Goal: Task Accomplishment & Management: Complete application form

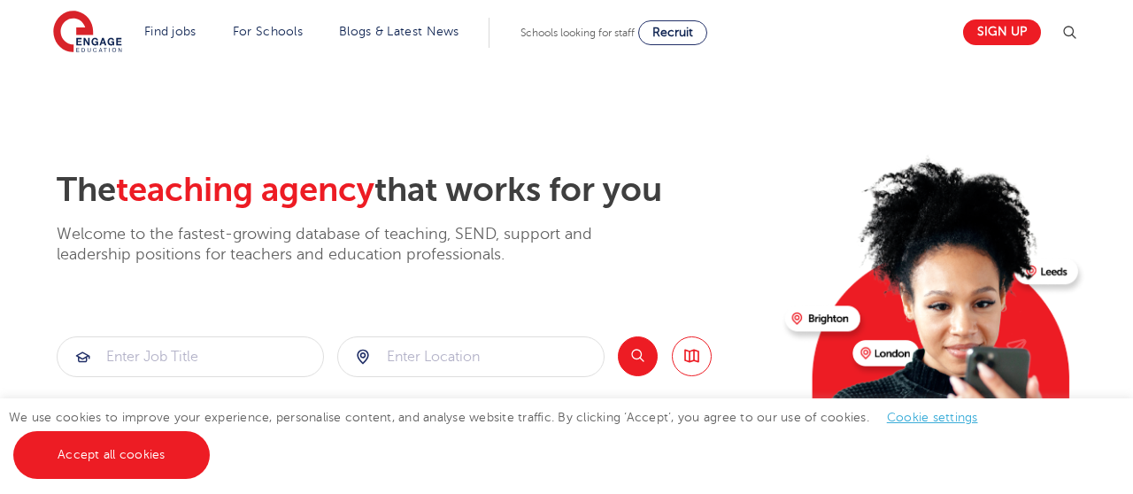
click at [1075, 27] on img at bounding box center [1069, 32] width 21 height 21
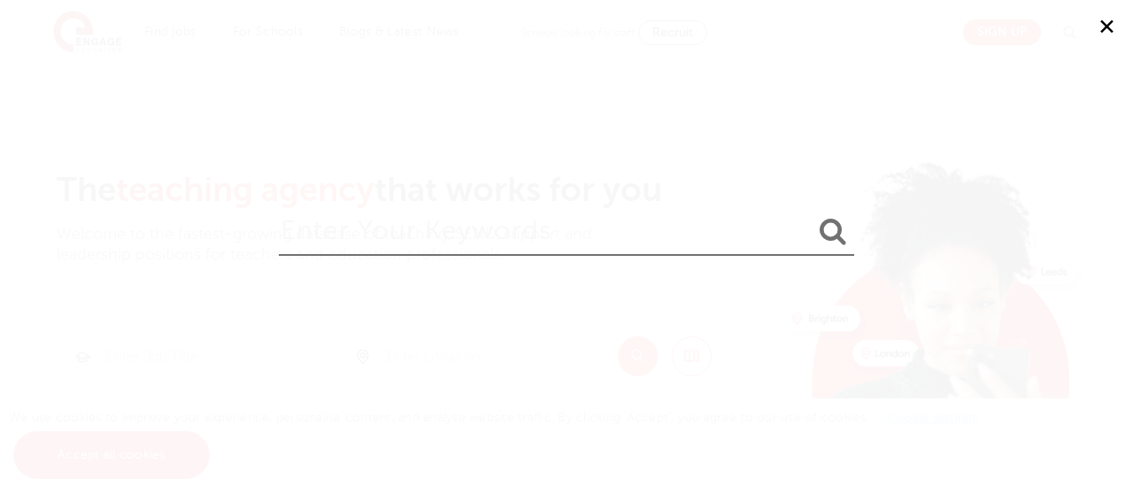
click at [639, 216] on input "search" at bounding box center [567, 227] width 576 height 58
type input "teaching assistant"
click at [812, 216] on button "submit" at bounding box center [833, 232] width 43 height 33
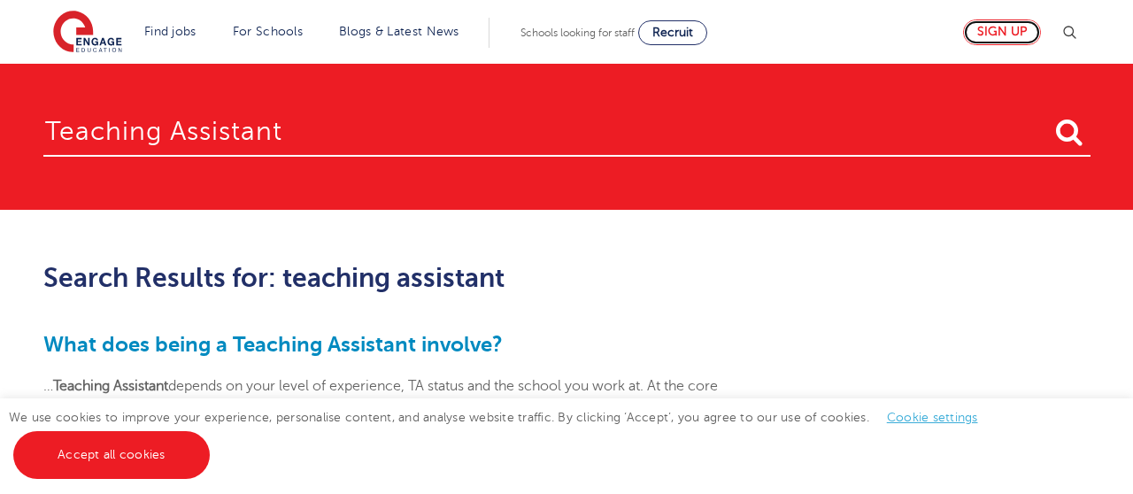
click at [987, 43] on link "Sign up" at bounding box center [1002, 32] width 78 height 26
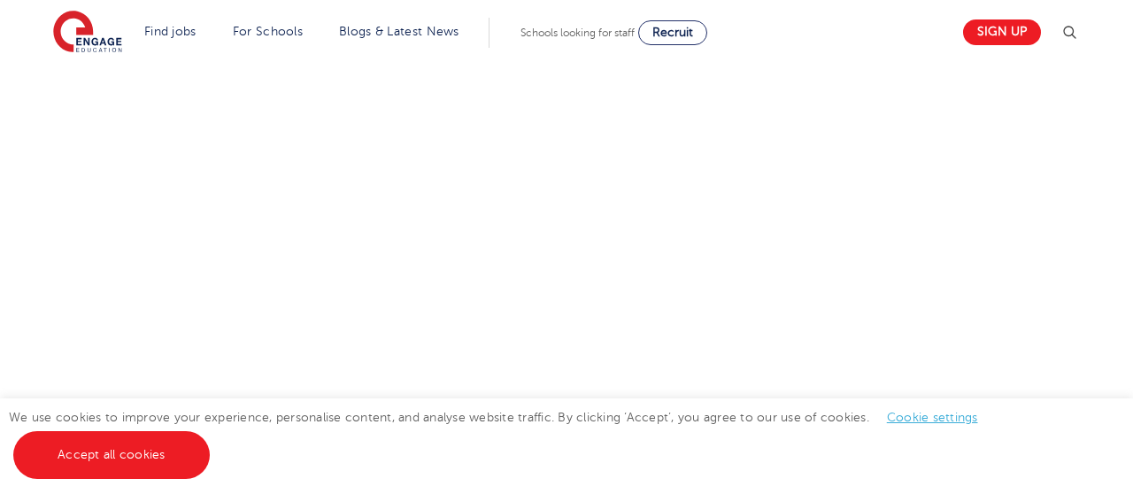
scroll to position [916, 0]
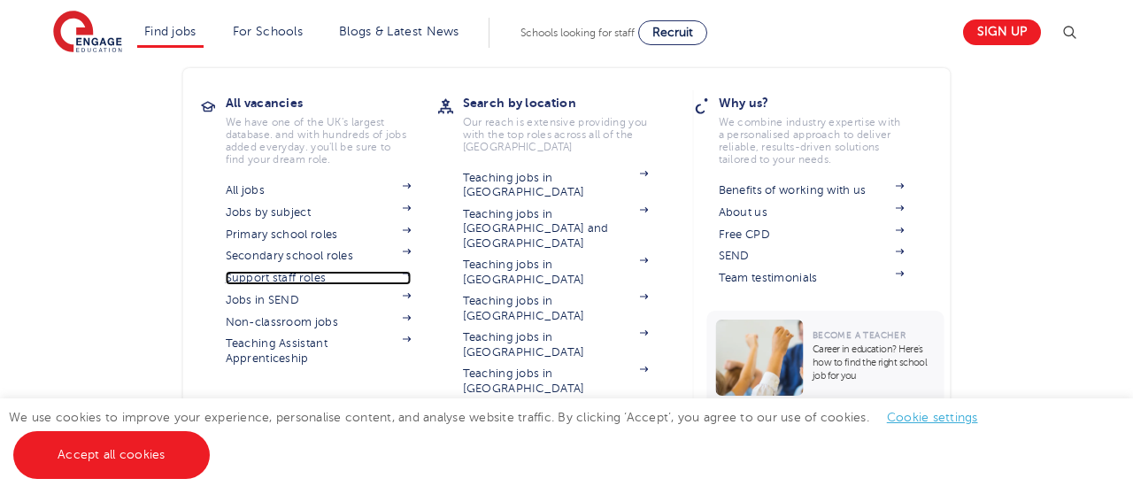
click at [245, 273] on link "Support staff roles" at bounding box center [319, 278] width 186 height 14
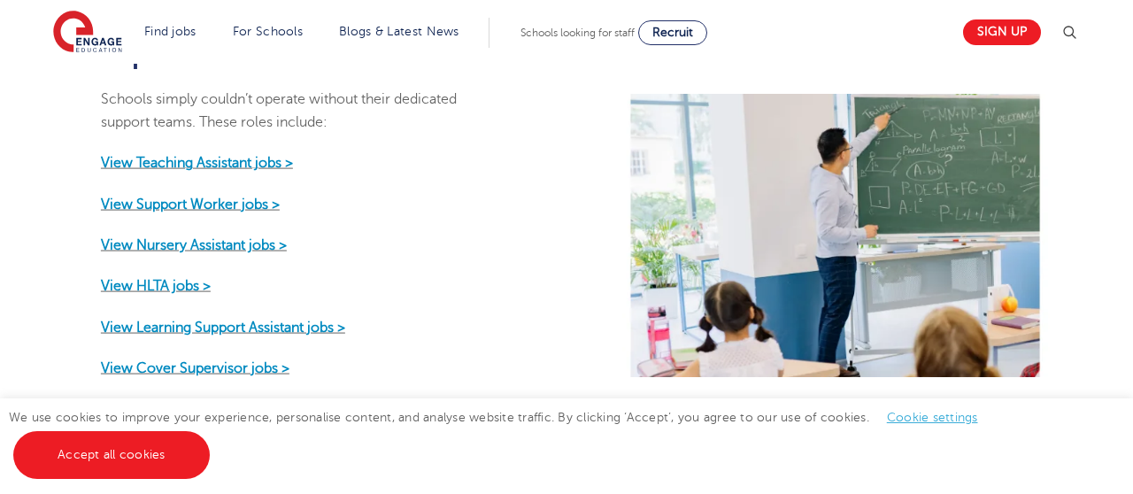
scroll to position [820, 0]
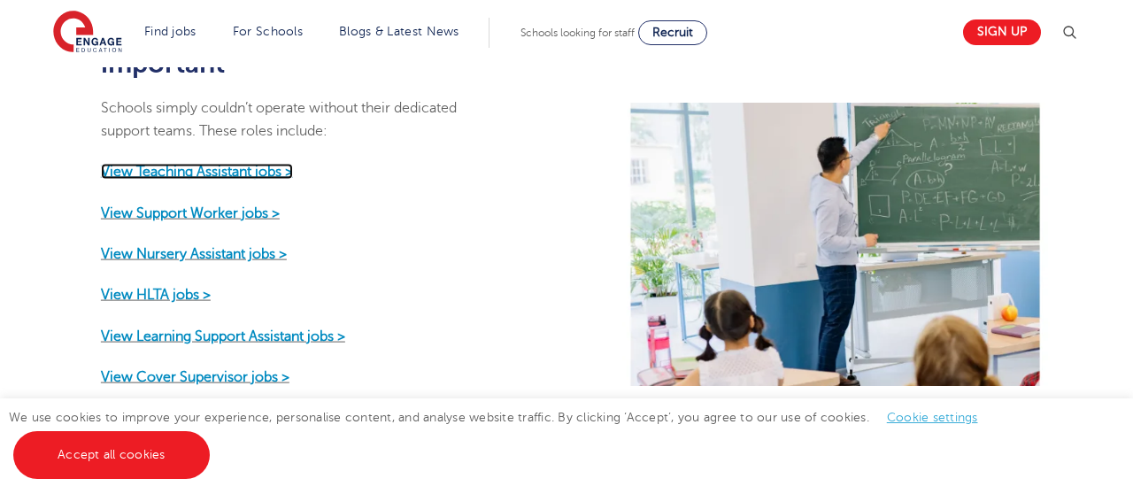
click at [228, 164] on strong "View Teaching Assistant jobs >" at bounding box center [197, 172] width 192 height 16
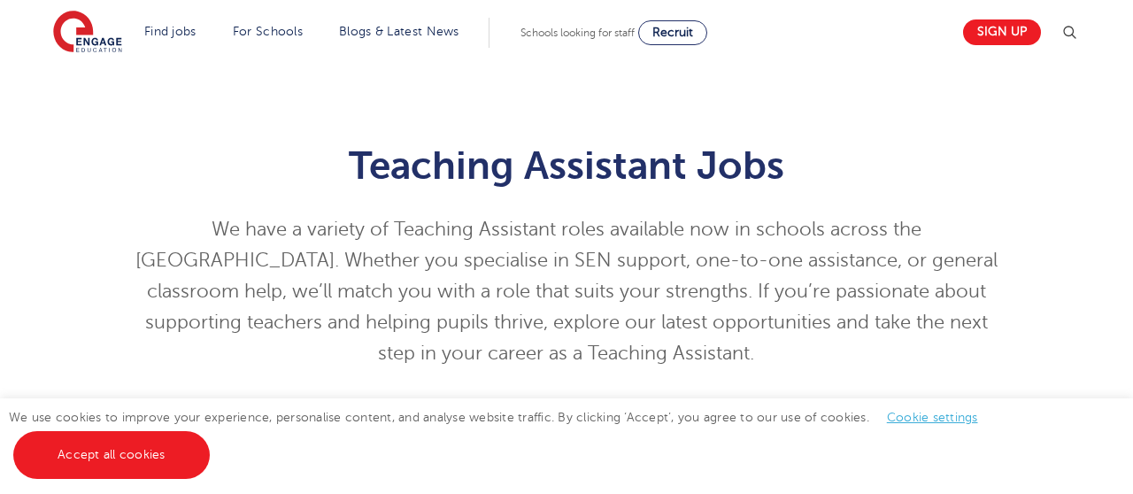
click at [1067, 24] on img at bounding box center [1069, 32] width 21 height 21
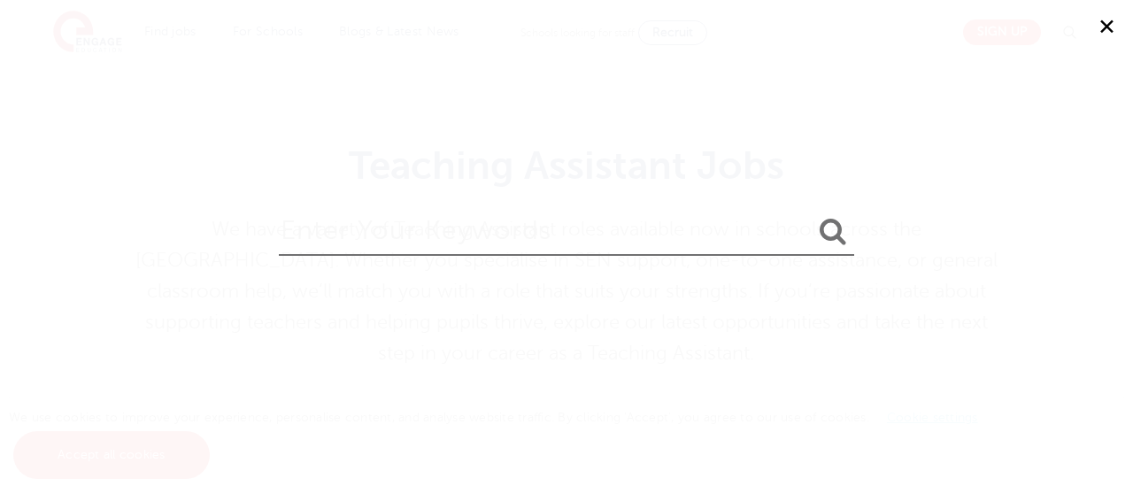
click at [712, 220] on input "search" at bounding box center [567, 227] width 576 height 58
type input "121 teaching Assistant"
click at [812, 216] on button "submit" at bounding box center [833, 232] width 43 height 33
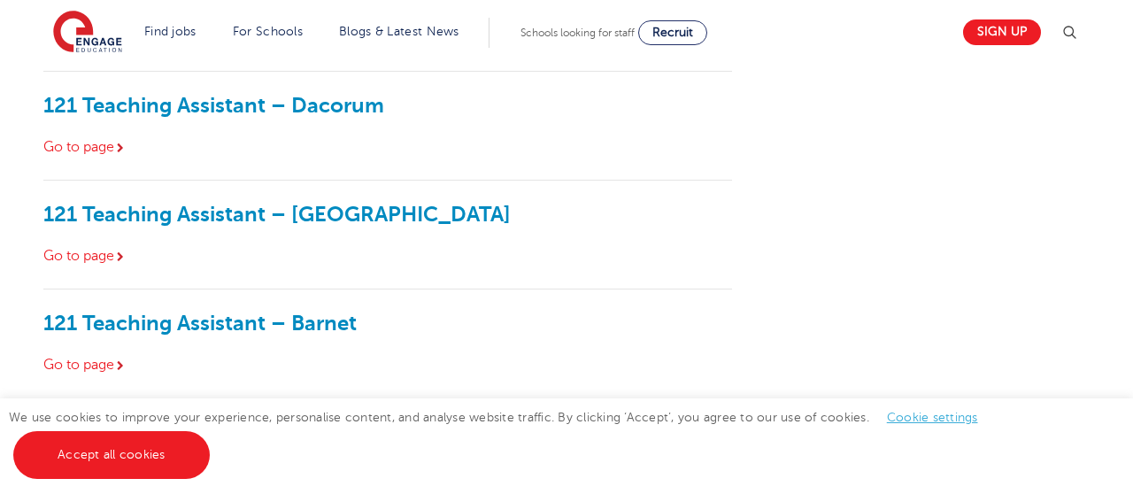
scroll to position [893, 0]
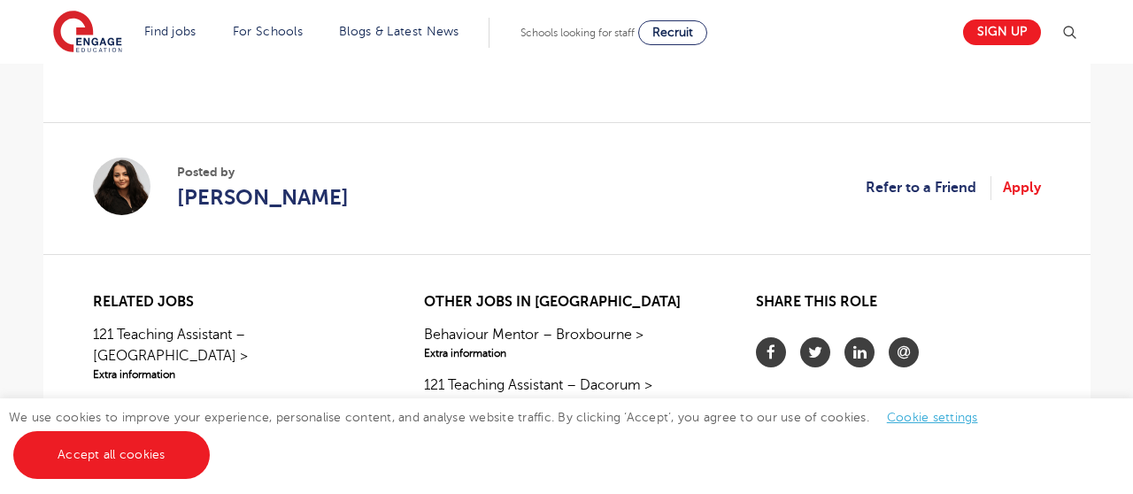
scroll to position [1459, 0]
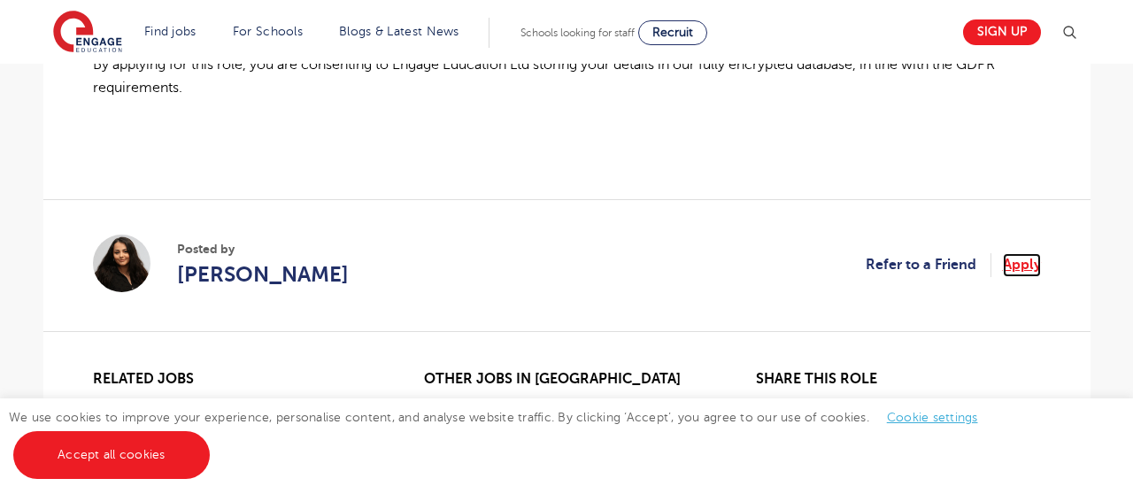
click at [1017, 253] on link "Apply" at bounding box center [1022, 264] width 38 height 23
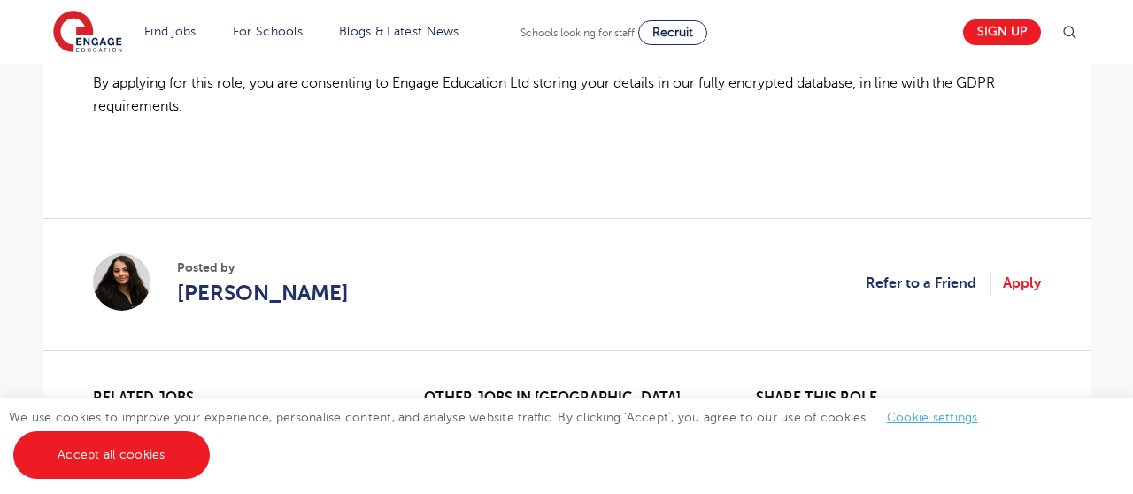
scroll to position [1367, 0]
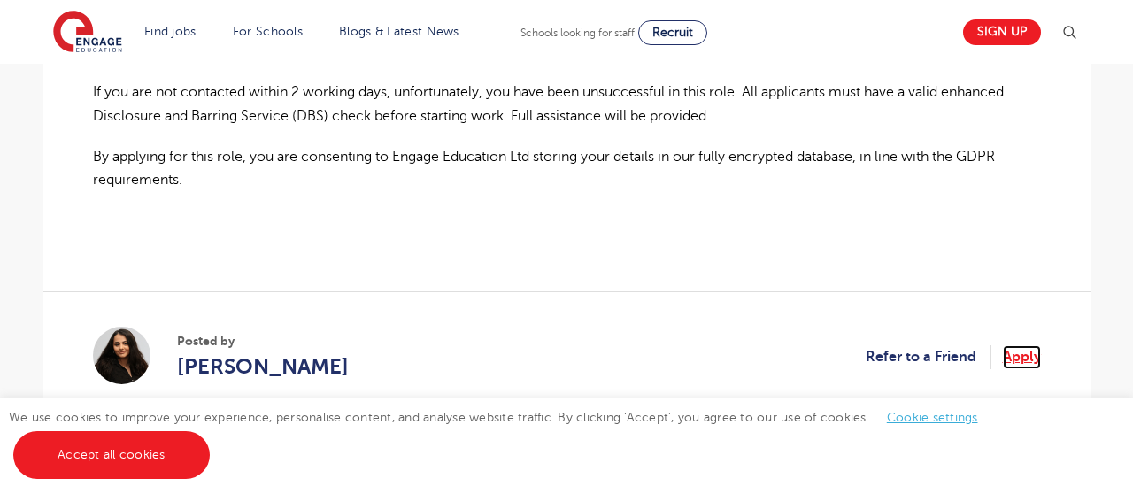
click at [1018, 345] on link "Apply" at bounding box center [1022, 356] width 38 height 23
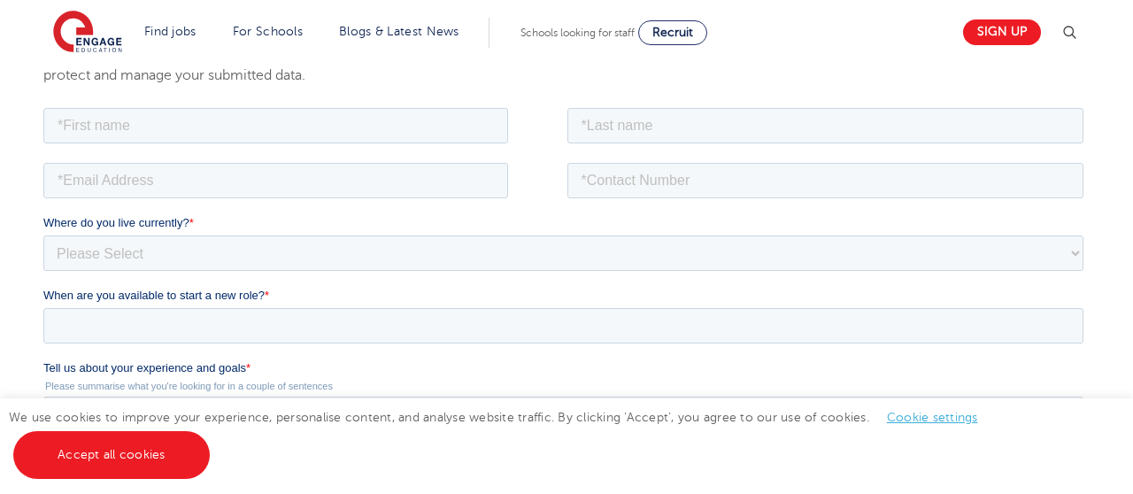
scroll to position [320, 0]
click at [341, 139] on input "text" at bounding box center [275, 122] width 465 height 35
type input "Subira"
click at [667, 119] on input "text" at bounding box center [825, 122] width 517 height 35
type input "Bridgewater"
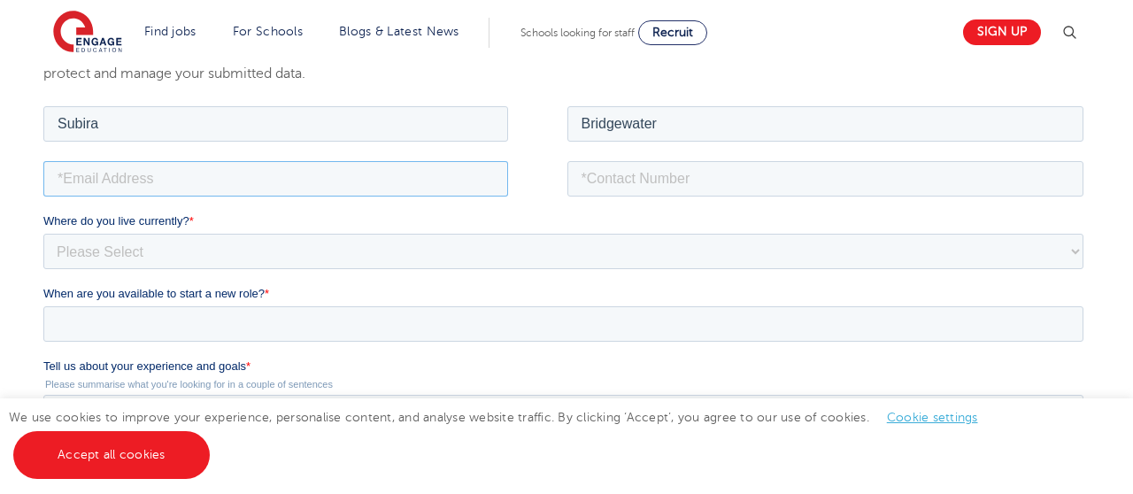
click at [282, 184] on input "email" at bounding box center [275, 177] width 465 height 35
type input "subirabridgewater@gmail.com"
click at [658, 171] on input "tel" at bounding box center [825, 177] width 517 height 35
type input "07497000322"
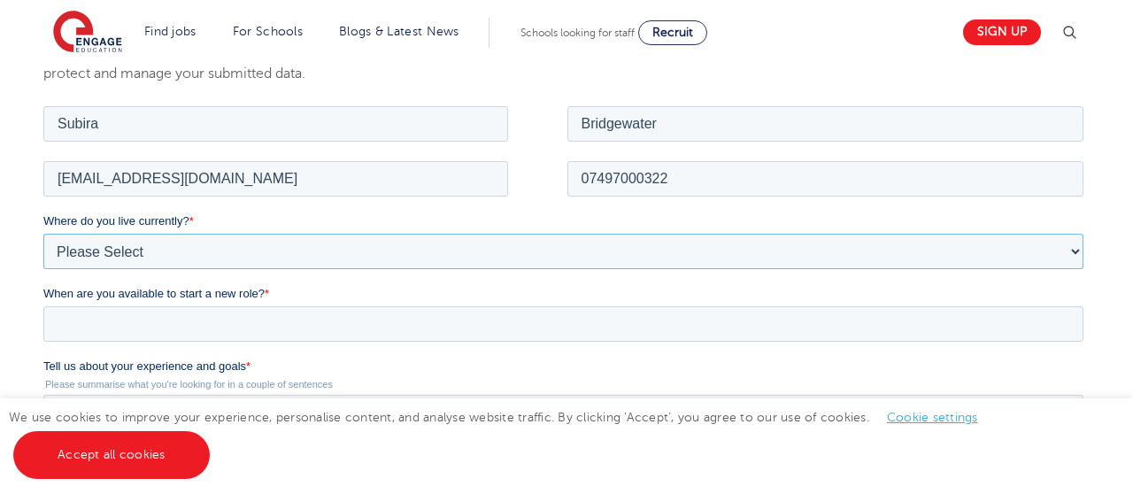
click at [191, 260] on select "Please Select UK Canada Ireland Australia New Zealand Europe USA South Africa J…" at bounding box center [563, 250] width 1040 height 35
select select "UK"
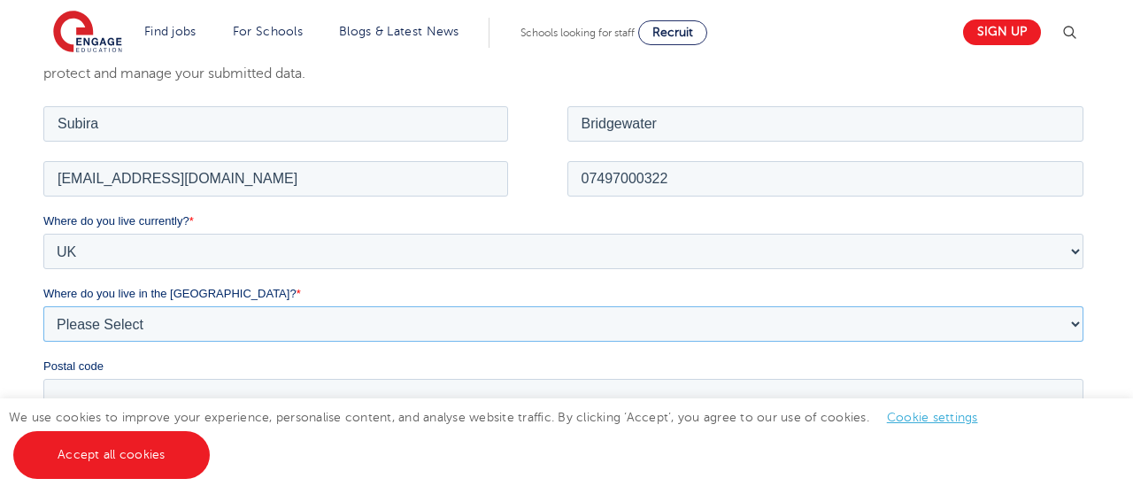
click at [135, 319] on select "Please Select Overseas Barnsley Bedfordshire Berkshire Bournemouth Bracknell Fo…" at bounding box center [563, 323] width 1040 height 35
select select "London"
click at [168, 407] on input "Postal code" at bounding box center [563, 395] width 1040 height 35
type input "UB6 7FQ"
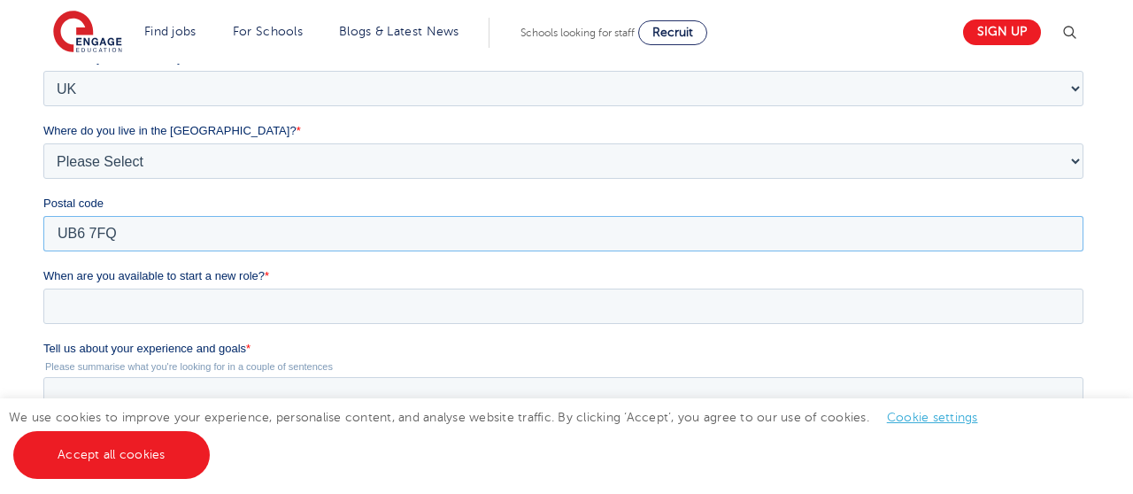
scroll to position [509, 0]
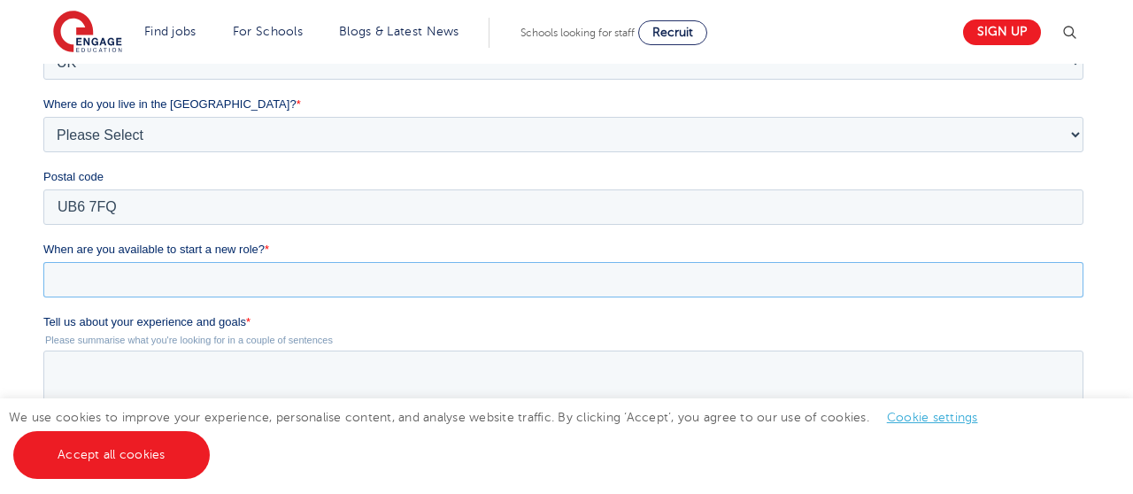
click at [159, 262] on input "When are you available to start a new role? *" at bounding box center [563, 279] width 1040 height 35
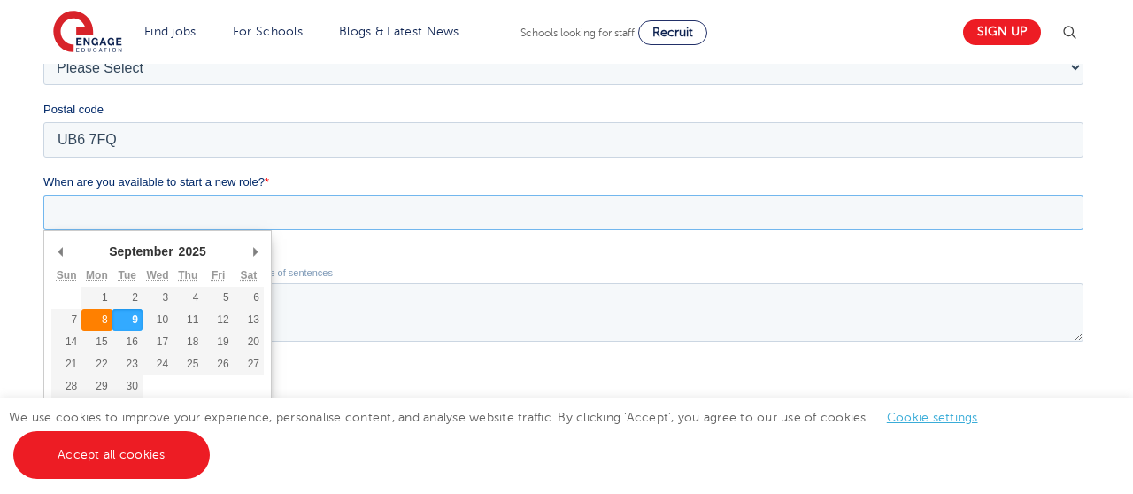
scroll to position [587, 0]
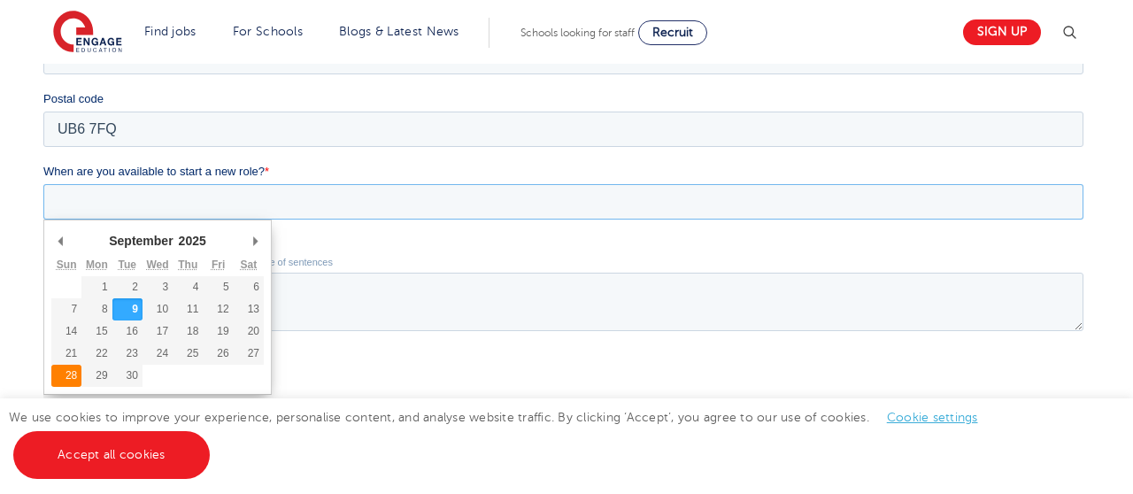
type div "2025-09-28"
type input "2025/09/28"
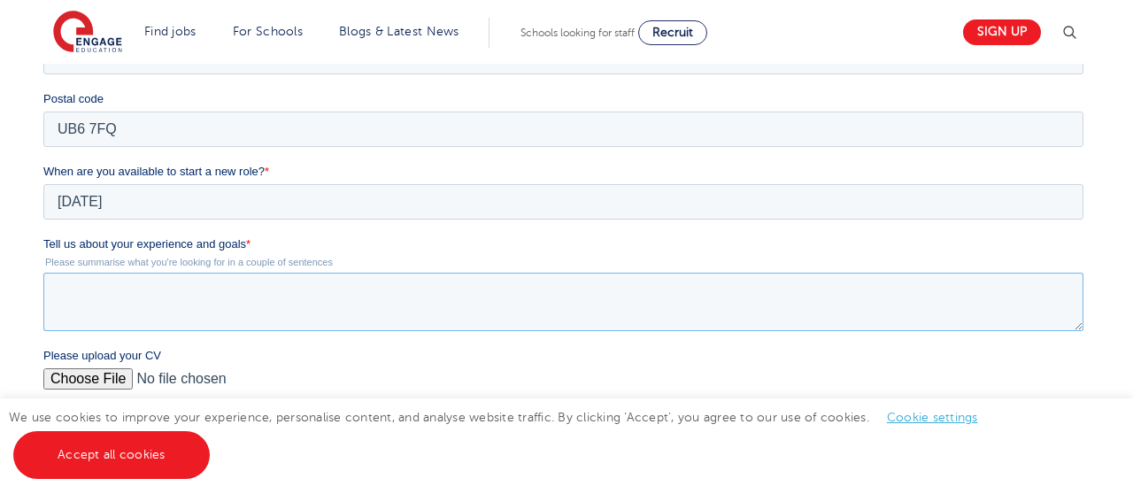
click at [162, 298] on textarea "Tell us about your experience and goals *" at bounding box center [563, 302] width 1040 height 58
paste textarea "I have teaching and tutoring experience, I have most recently taught in a colle…"
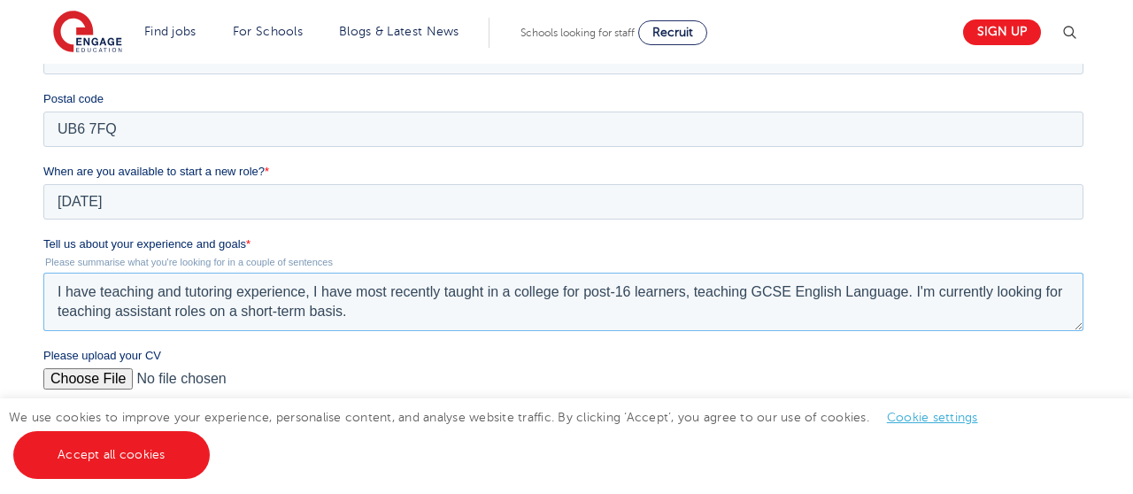
type textarea "I have teaching and tutoring experience, I have most recently taught in a colle…"
click at [92, 379] on input "Please upload your CV" at bounding box center [563, 385] width 1040 height 35
type input "C:\fakepath\S.R.BridgewaterCV.docx.pdf"
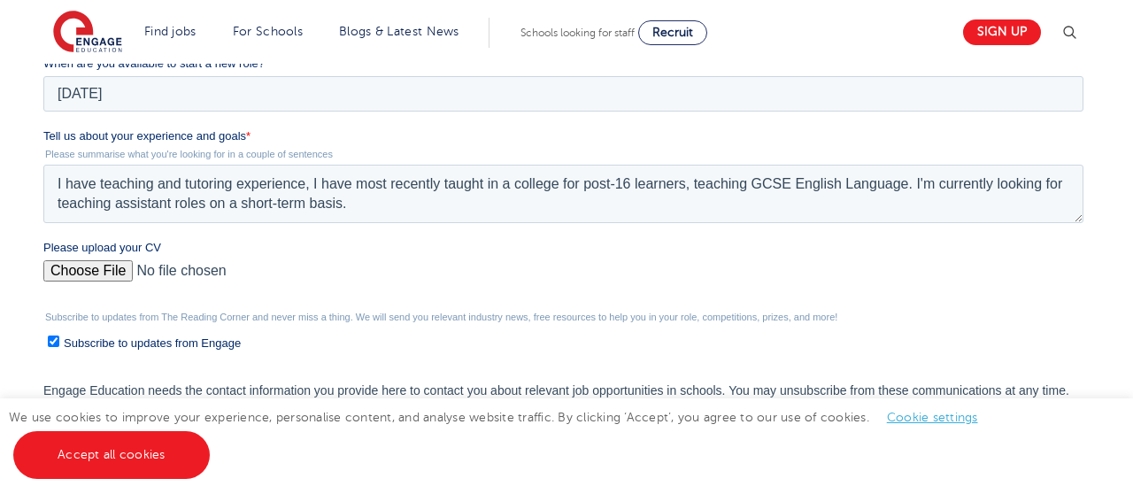
scroll to position [693, 0]
click at [50, 345] on input "Subscribe to updates from Engage" at bounding box center [53, 343] width 12 height 12
checkbox input "false"
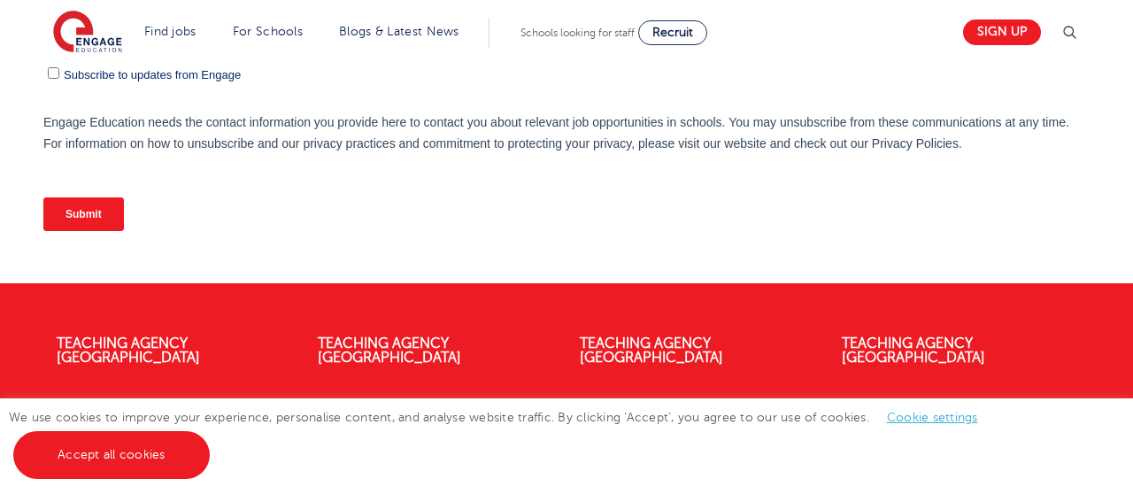
scroll to position [855, 0]
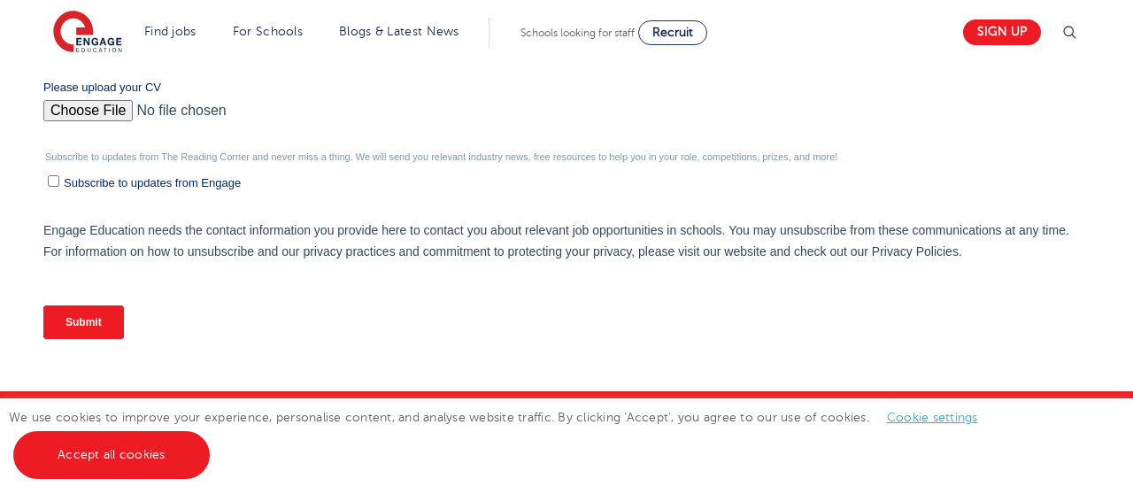
click at [104, 320] on input "Submit" at bounding box center [83, 323] width 81 height 34
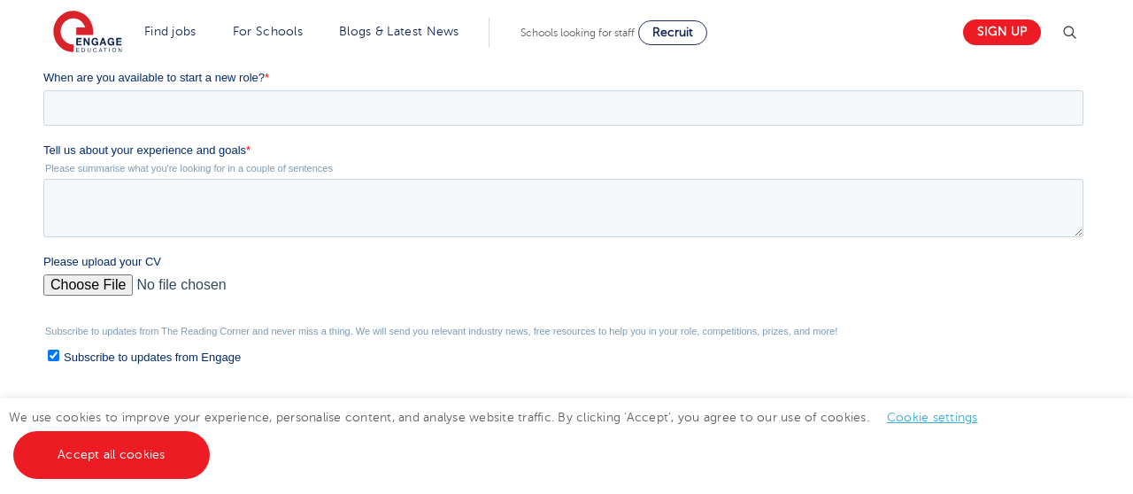
scroll to position [491, 0]
click at [87, 280] on input "Please upload your CV" at bounding box center [563, 293] width 1040 height 35
type input "C:\fakepath\S.R.BridgewaterCV.docx.pdf"
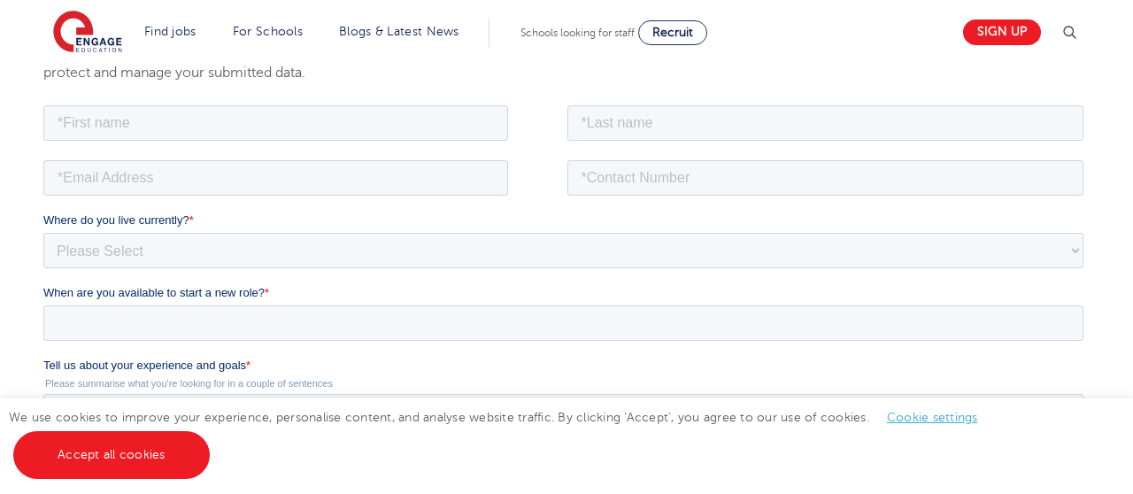
scroll to position [220, 0]
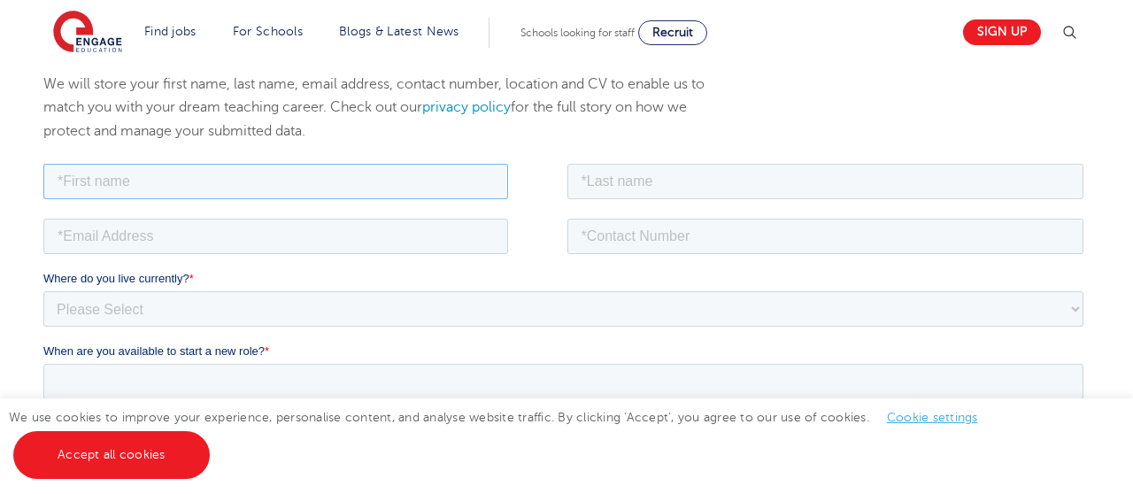
drag, startPoint x: 314, startPoint y: 188, endPoint x: 309, endPoint y: 173, distance: 16.0
click at [314, 185] on input "text" at bounding box center [275, 180] width 465 height 35
type input "Subira"
click at [598, 183] on input "text" at bounding box center [825, 180] width 517 height 35
type input "Bridgewater"
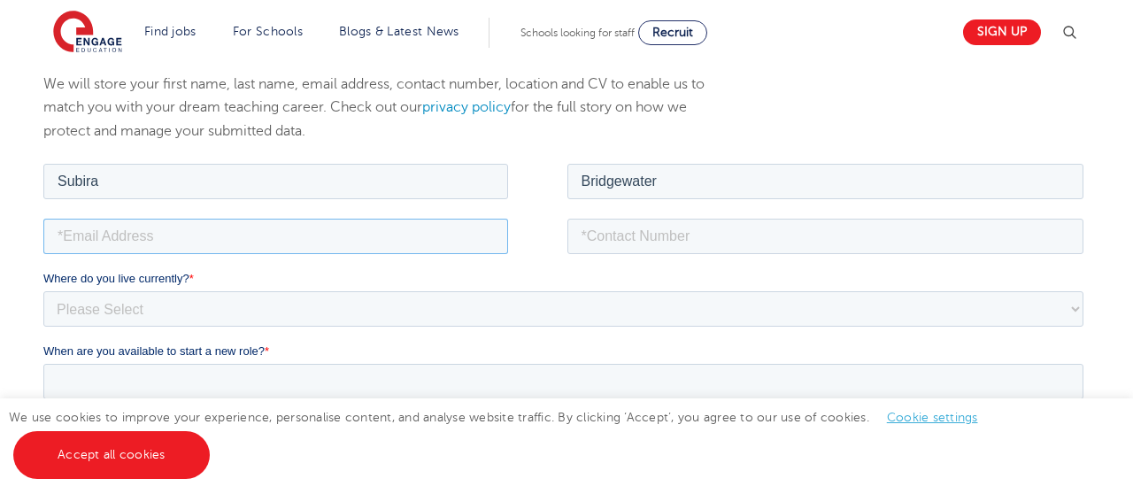
click at [350, 236] on input "email" at bounding box center [275, 235] width 465 height 35
type input "subirabridgewater@gmail.com"
click at [641, 236] on input "tel" at bounding box center [825, 235] width 517 height 35
type input "07497000322"
click at [77, 329] on fieldset "Where do you live currently? * Please Select UK Canada Ireland Australia New Ze…" at bounding box center [567, 305] width 1048 height 73
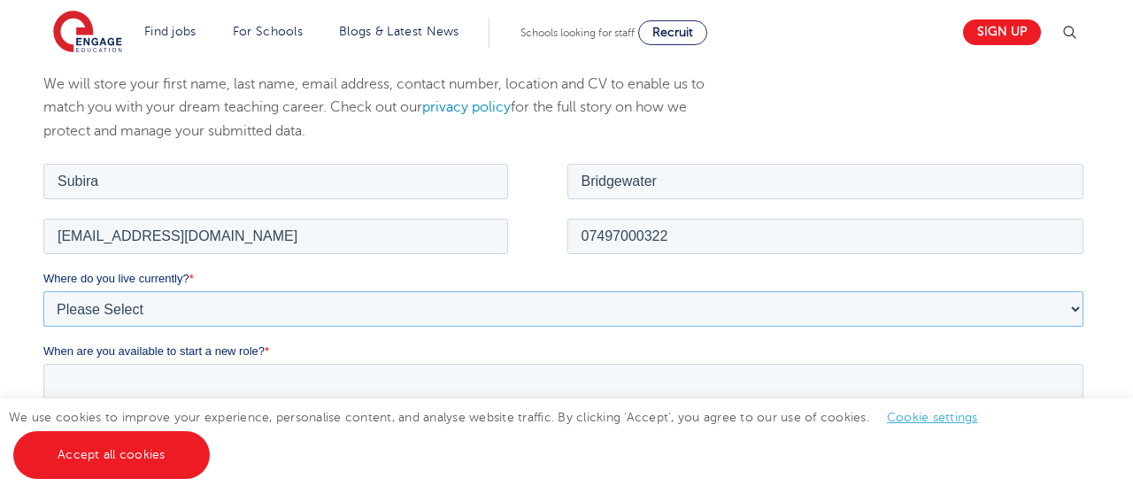
click at [71, 312] on select "Please Select UK Canada Ireland Australia New Zealand Europe USA South Africa J…" at bounding box center [563, 307] width 1040 height 35
select select "UK"
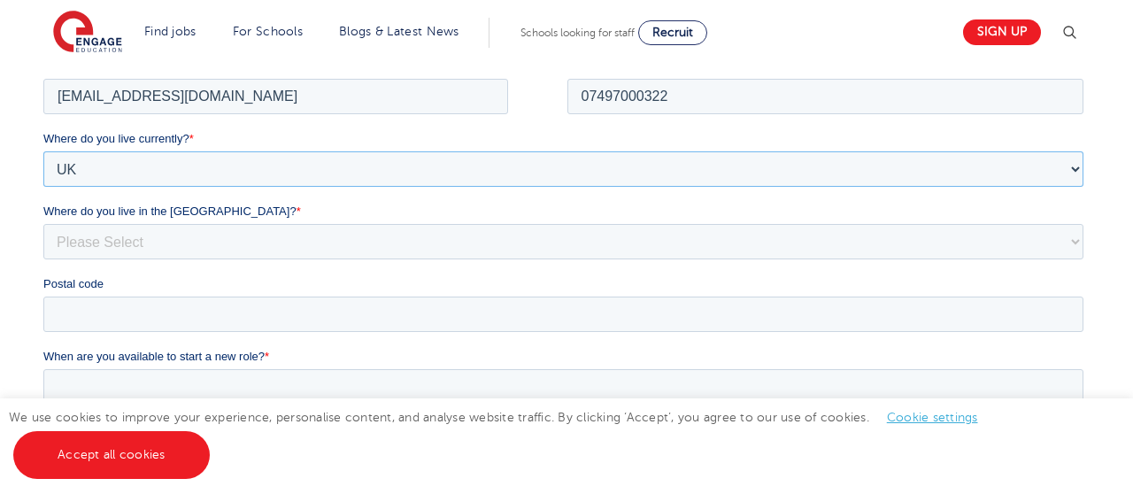
scroll to position [372, 0]
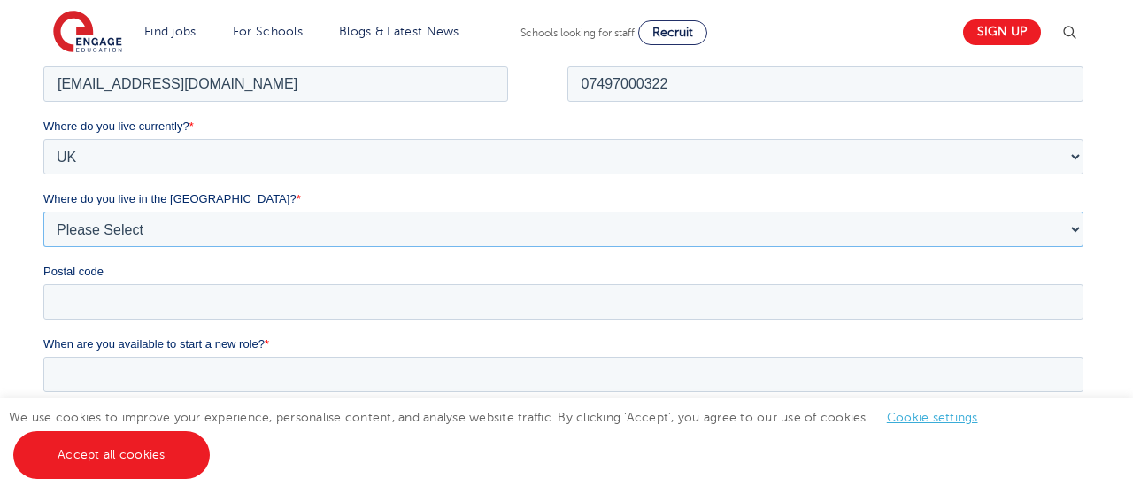
click at [104, 236] on select "Please Select Overseas Barnsley Bedfordshire Berkshire Bournemouth Bracknell Fo…" at bounding box center [563, 228] width 1040 height 35
select select "London"
click at [94, 293] on input "Postal code" at bounding box center [563, 300] width 1040 height 35
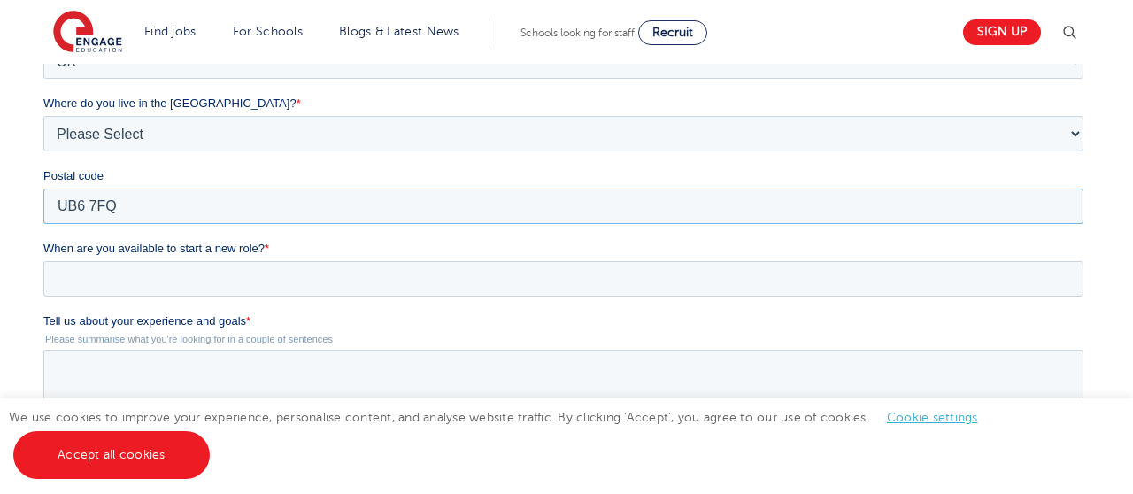
scroll to position [479, 0]
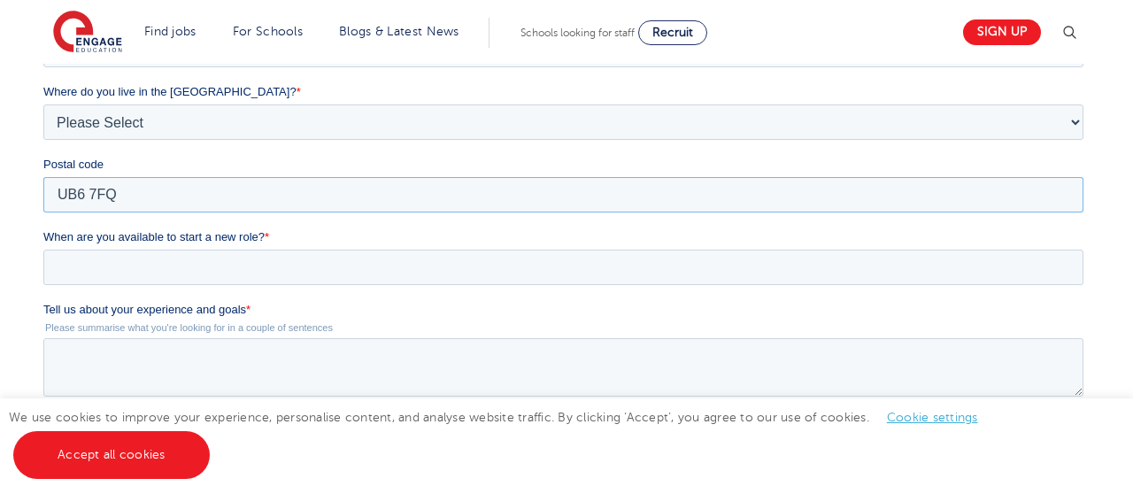
type input "UB6 7FQ"
click at [225, 262] on input "When are you available to start a new role? *" at bounding box center [563, 267] width 1040 height 35
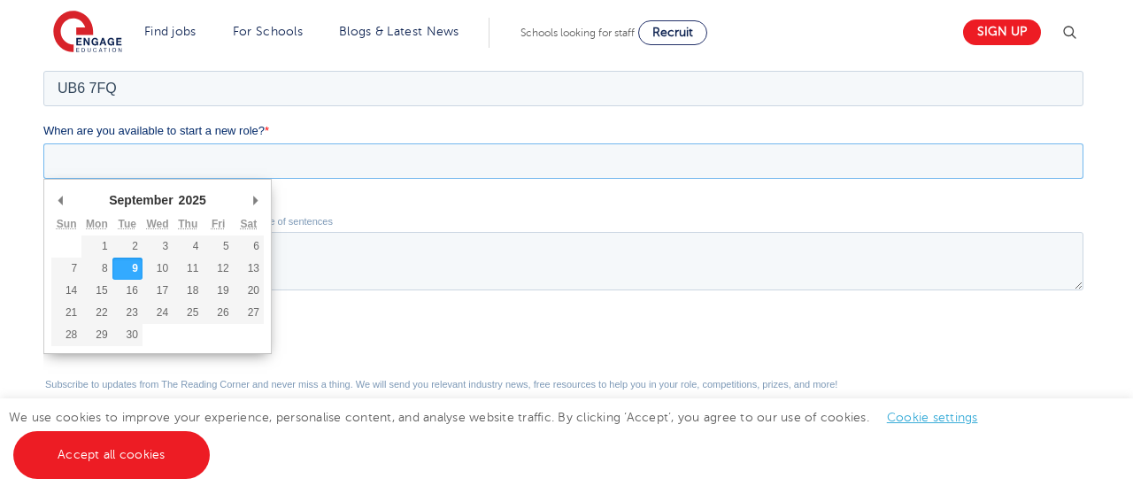
scroll to position [589, 0]
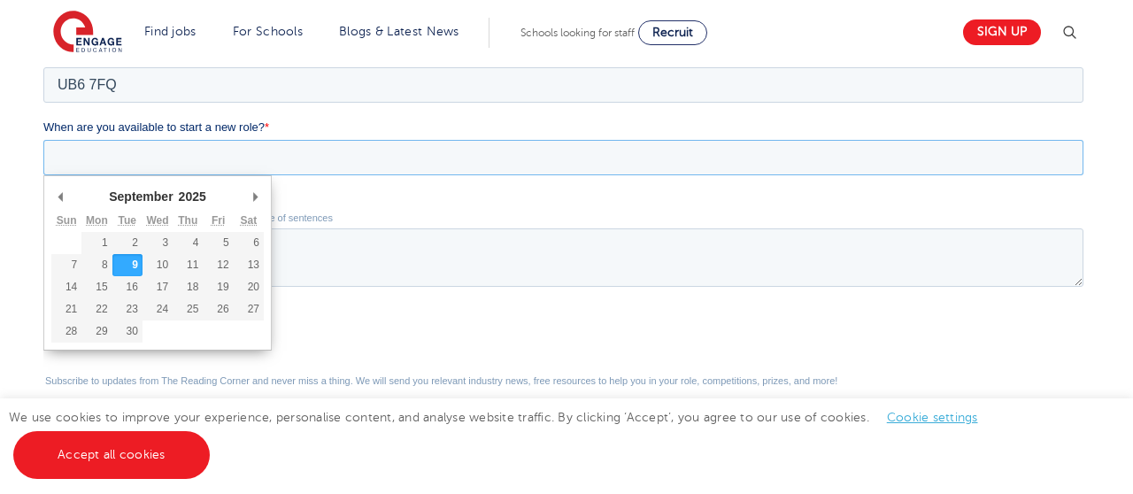
type div "2025-09-12"
type input "2025/09/12"
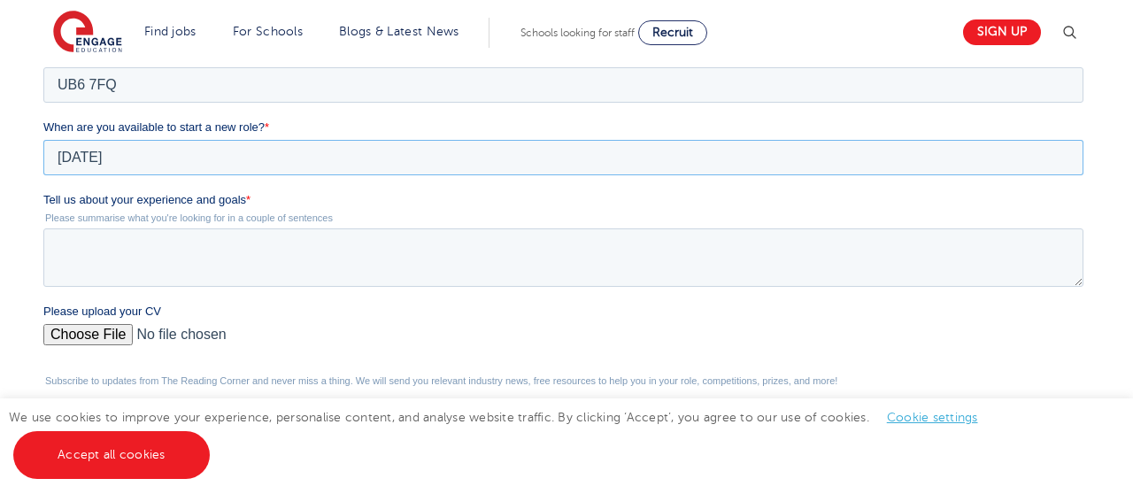
click at [800, 170] on input "2025/09/12" at bounding box center [563, 157] width 1040 height 35
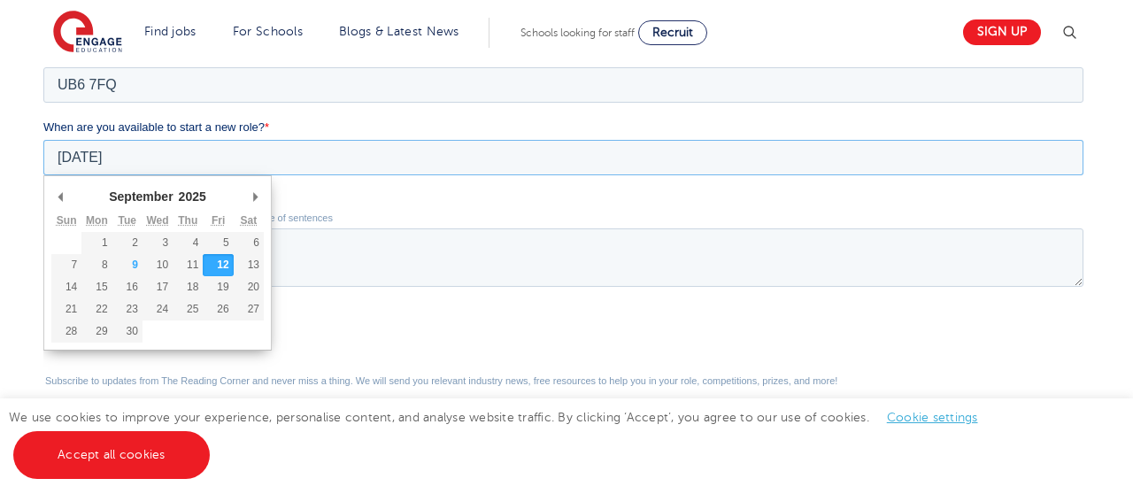
click at [800, 170] on input "2025/09/12" at bounding box center [563, 157] width 1040 height 35
type div "2025-10-06"
type input "2025/10/06"
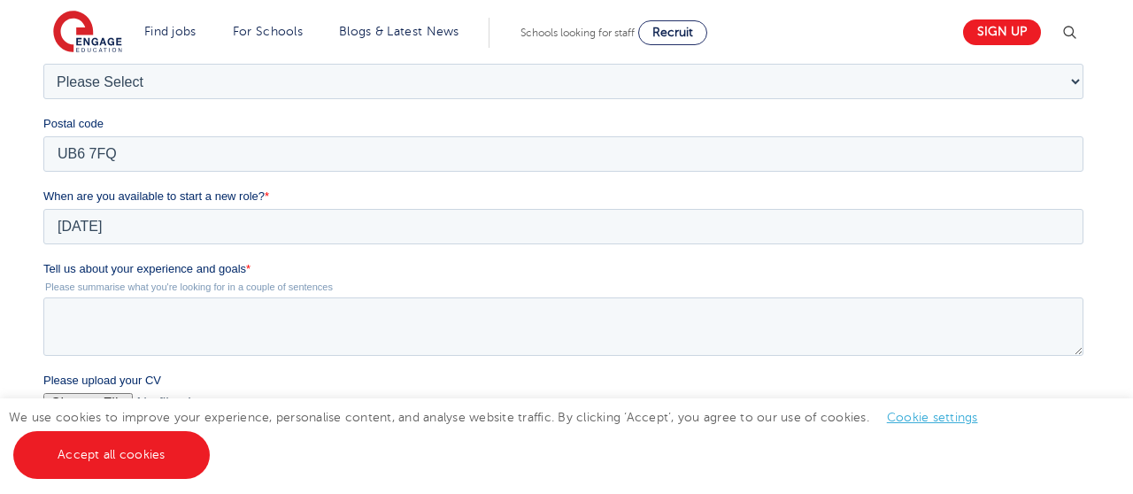
scroll to position [541, 0]
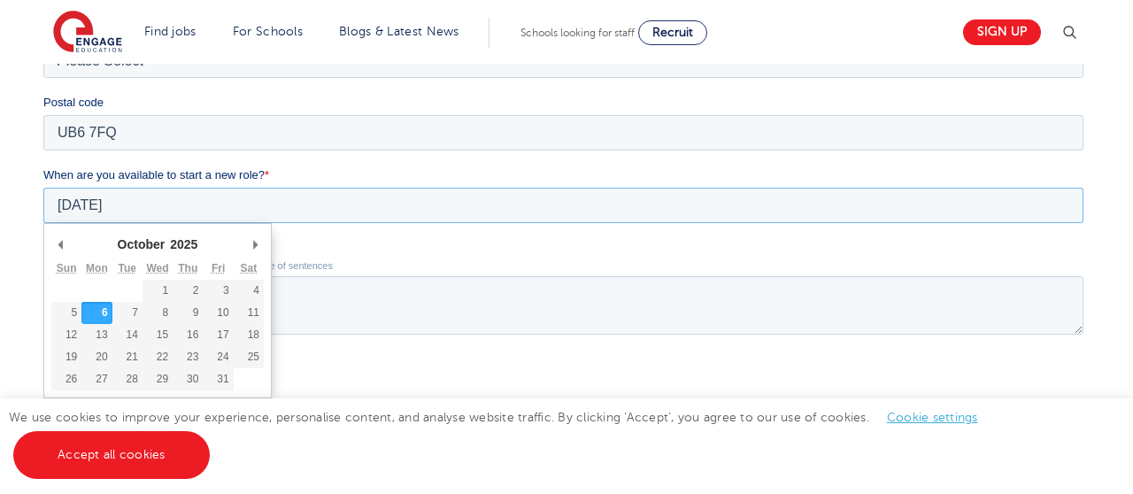
click at [128, 216] on input "2025/10/06" at bounding box center [563, 205] width 1040 height 35
type div "2025-09-28"
type input "2025/09/28"
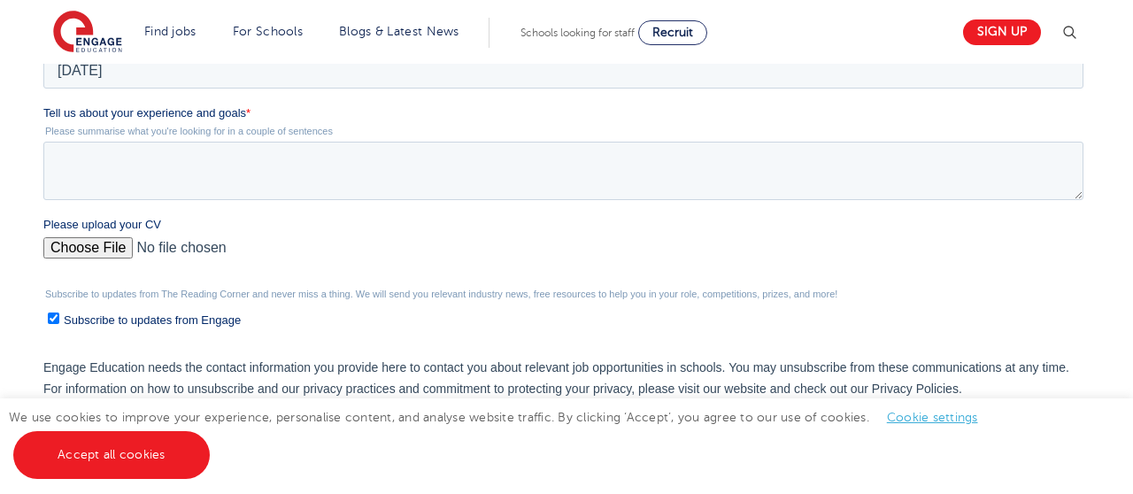
scroll to position [699, 0]
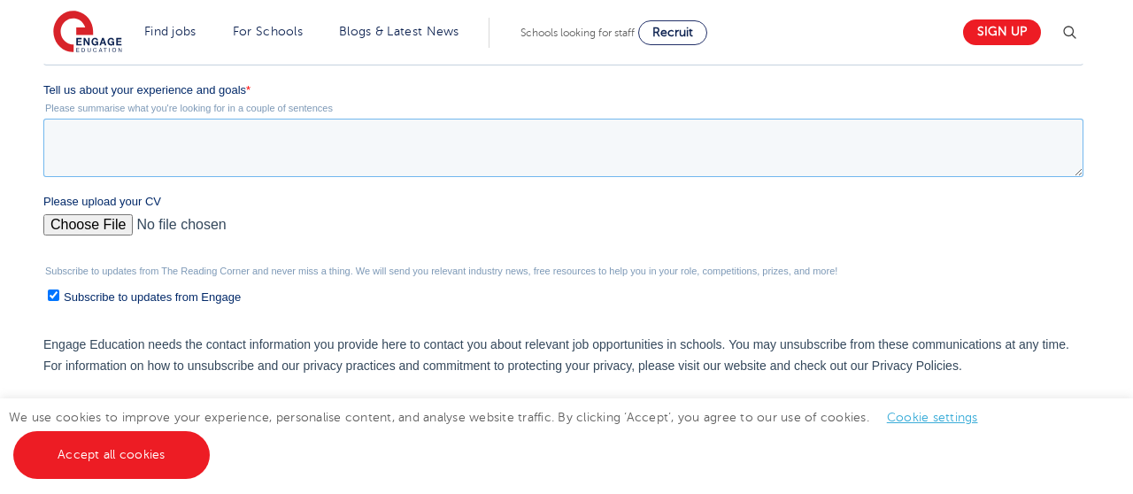
click at [206, 166] on textarea "Tell us about your experience and goals *" at bounding box center [563, 148] width 1040 height 58
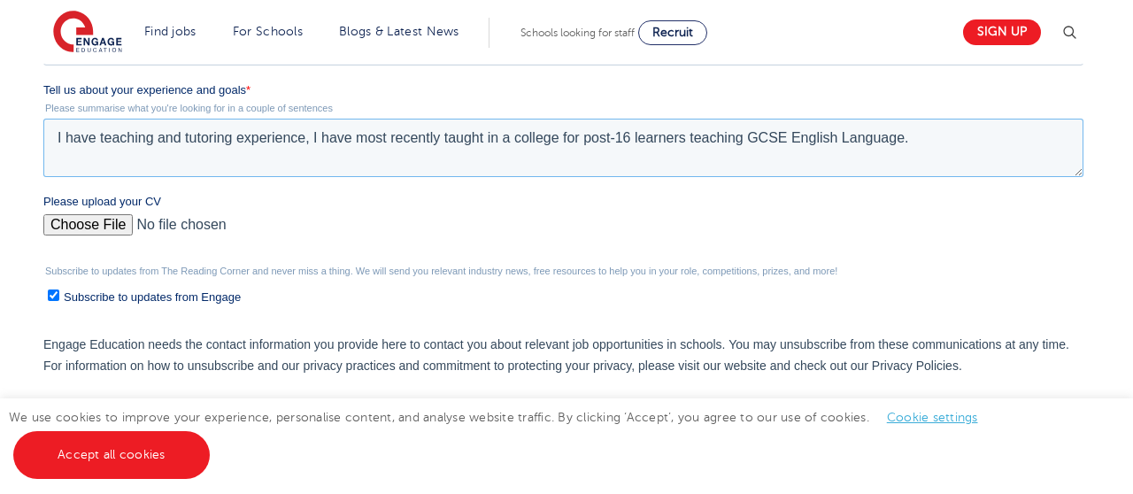
click at [695, 148] on textarea "I have teaching and tutoring experience, I have most recently taught in a colle…" at bounding box center [563, 148] width 1040 height 58
click at [945, 133] on textarea "I have teaching and tutoring experience, I have most recently taught in a colle…" at bounding box center [563, 148] width 1040 height 58
drag, startPoint x: 377, startPoint y: 166, endPoint x: 18, endPoint y: 131, distance: 361.2
click at [43, 131] on html "Job Position Job Sector Job ID Job Number Job Owner Subira Bridgewater subirabr…" at bounding box center [567, 82] width 1048 height 803
type textarea "I have teaching and tutoring experience, I have most recently taught in a colle…"
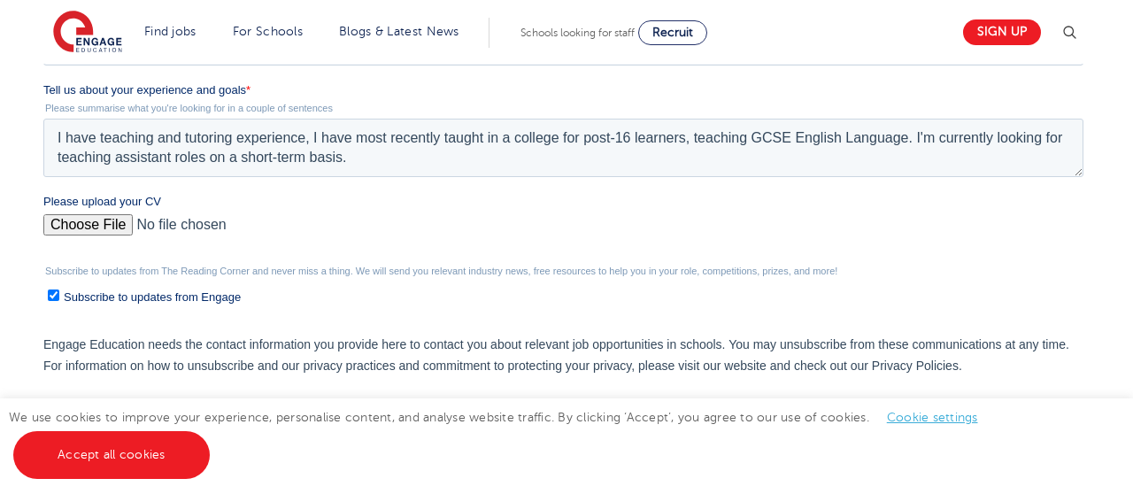
click at [453, 230] on input "Please upload your CV" at bounding box center [563, 231] width 1040 height 35
click at [53, 298] on input "Subscribe to updates from Engage" at bounding box center [53, 296] width 12 height 12
checkbox input "false"
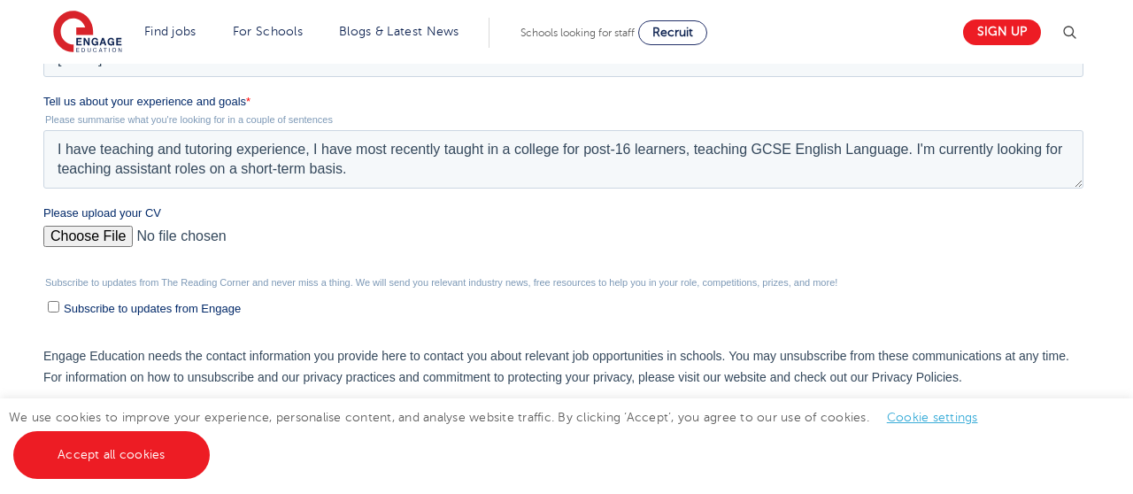
scroll to position [700, 0]
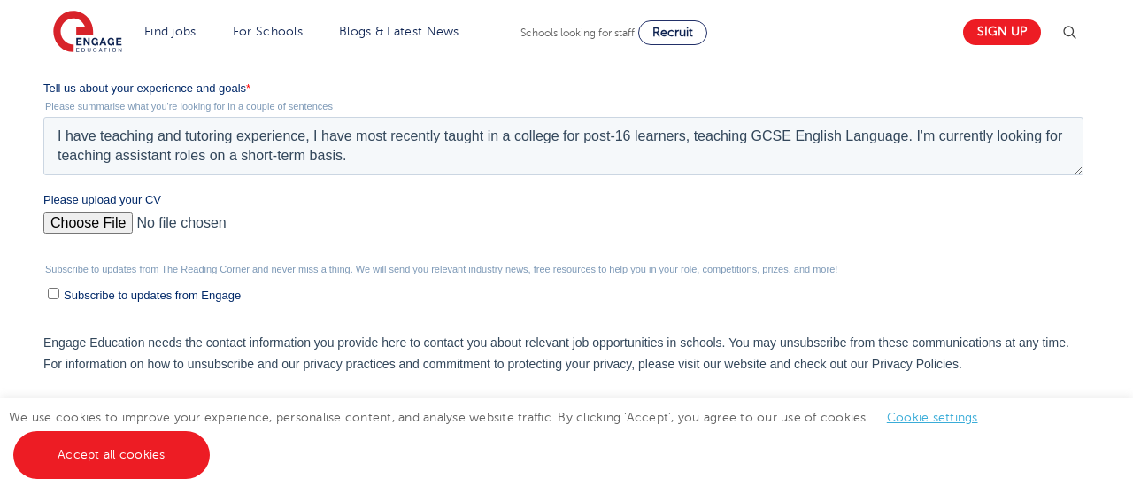
click at [103, 229] on input "Please upload your CV" at bounding box center [563, 230] width 1040 height 35
type input "C:\fakepath\S.R.BridgewaterCV.docx.pdf"
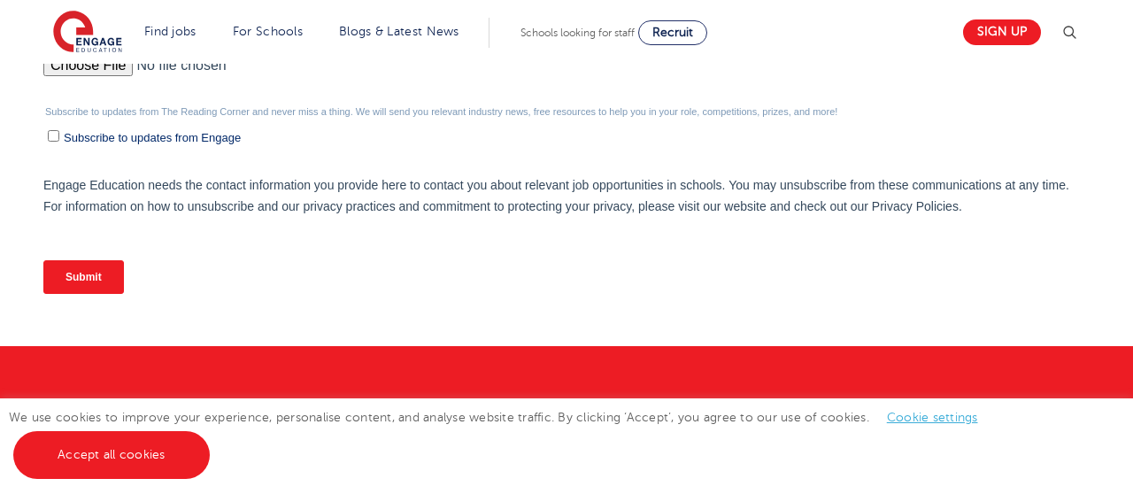
scroll to position [856, 0]
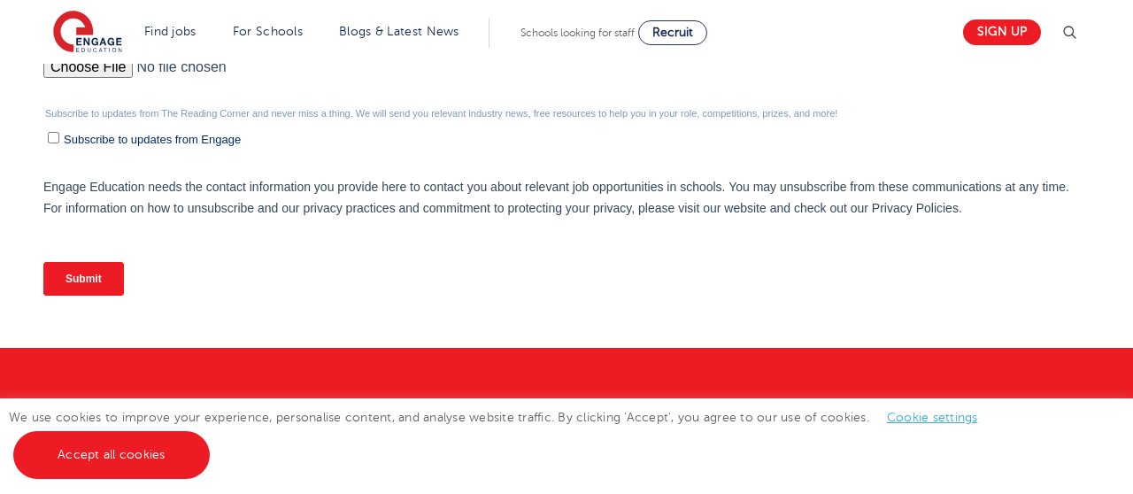
click at [100, 289] on input "Submit" at bounding box center [83, 279] width 81 height 34
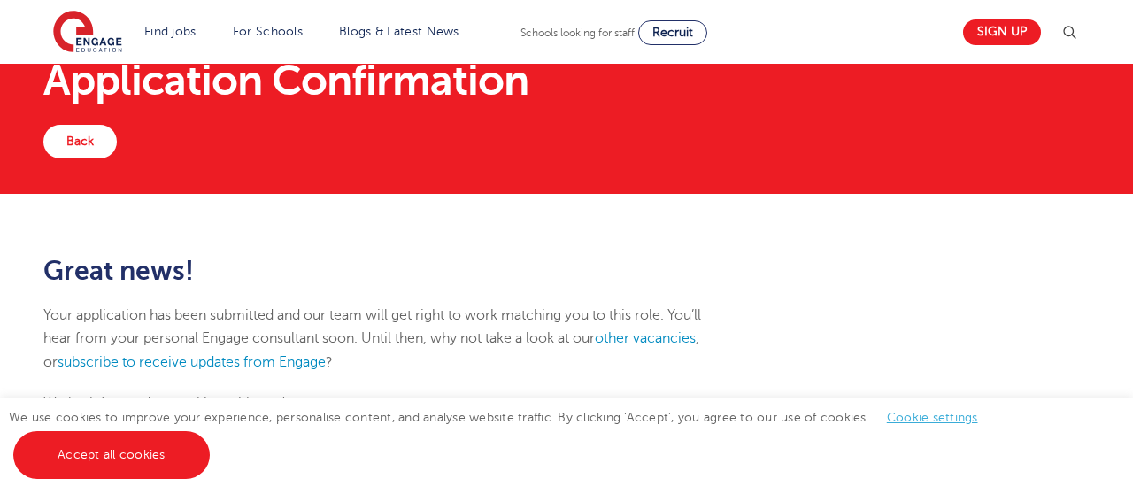
scroll to position [31, 0]
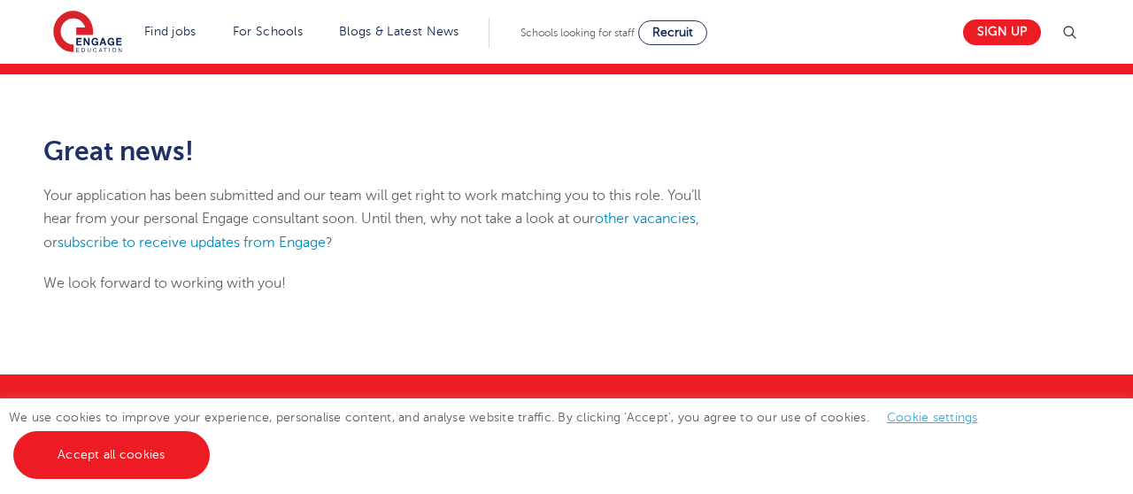
scroll to position [188, 0]
